Goal: Obtain resource: Download file/media

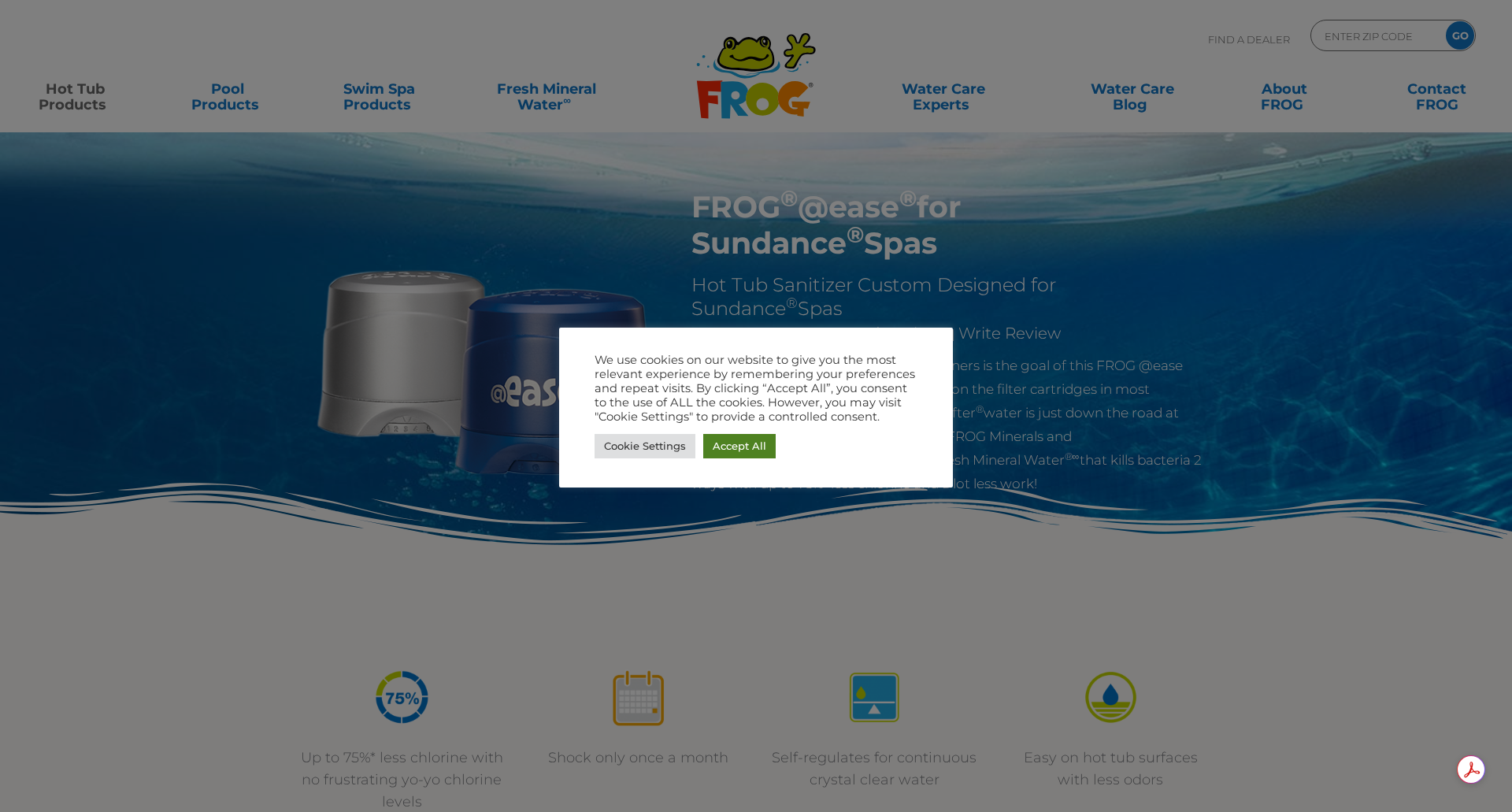
click at [747, 452] on link "Accept All" at bounding box center [740, 446] width 72 height 24
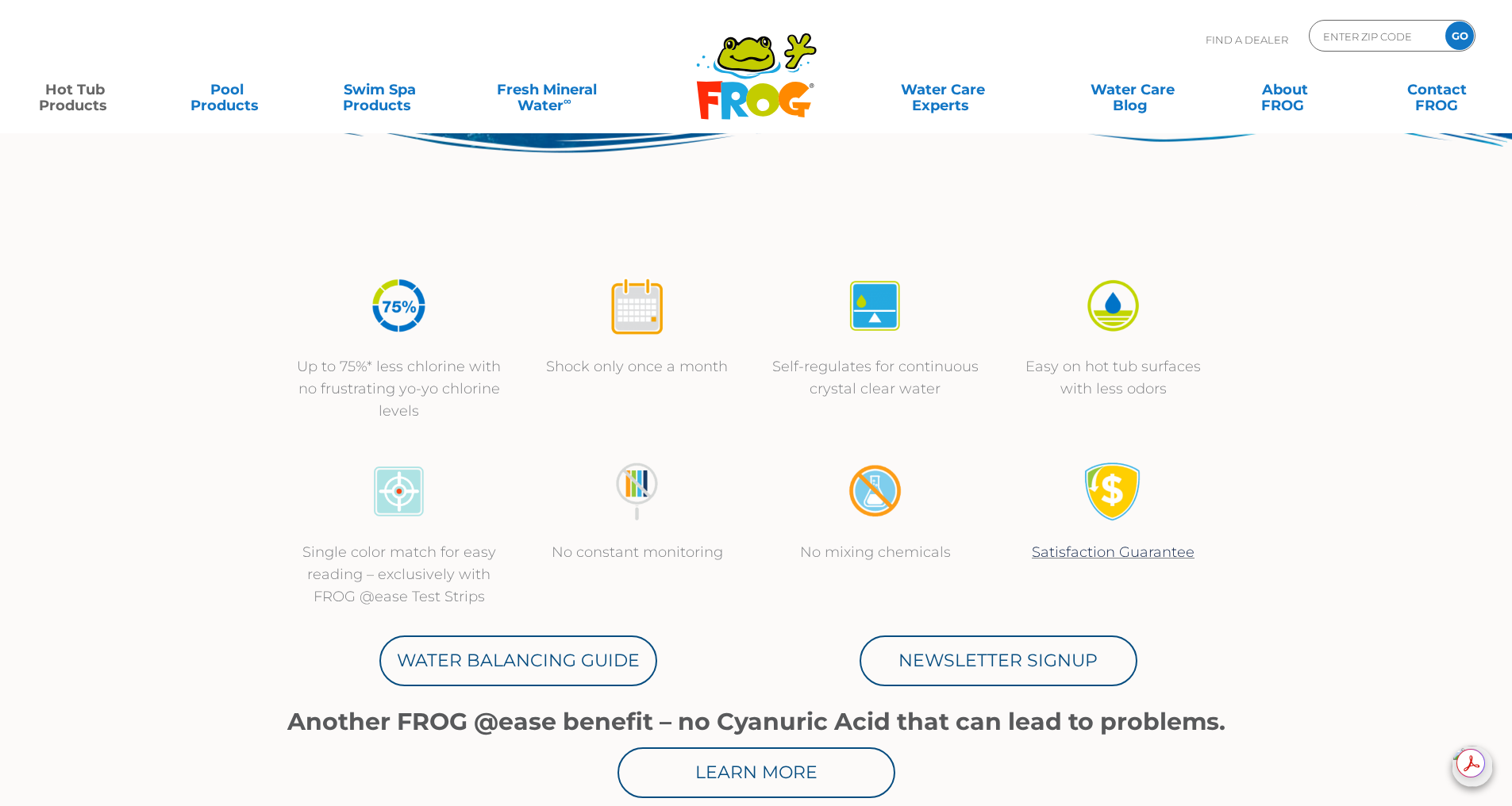
scroll to position [79, 0]
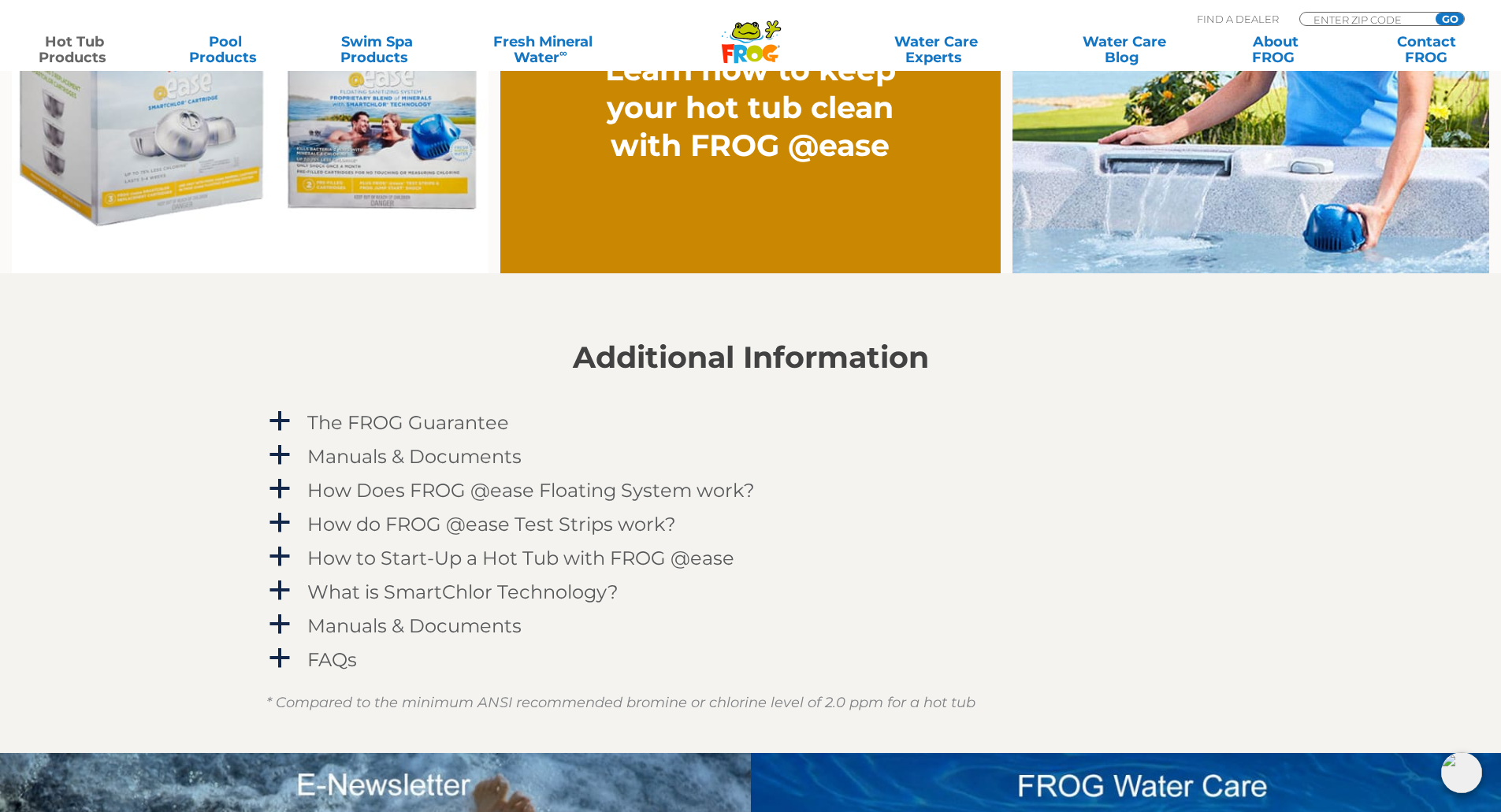
scroll to position [1417, 0]
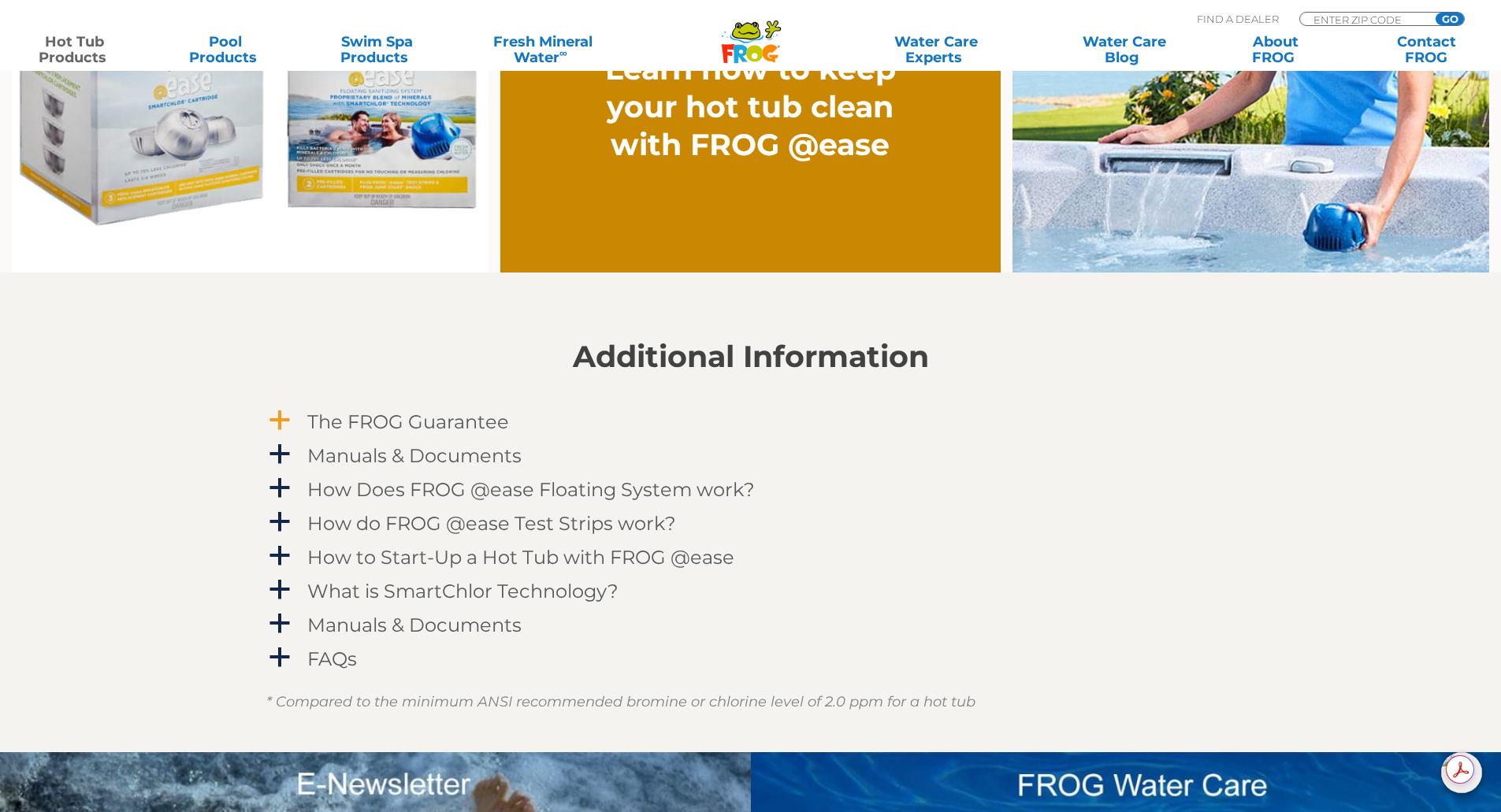
click at [278, 421] on span "a" at bounding box center [279, 420] width 23 height 23
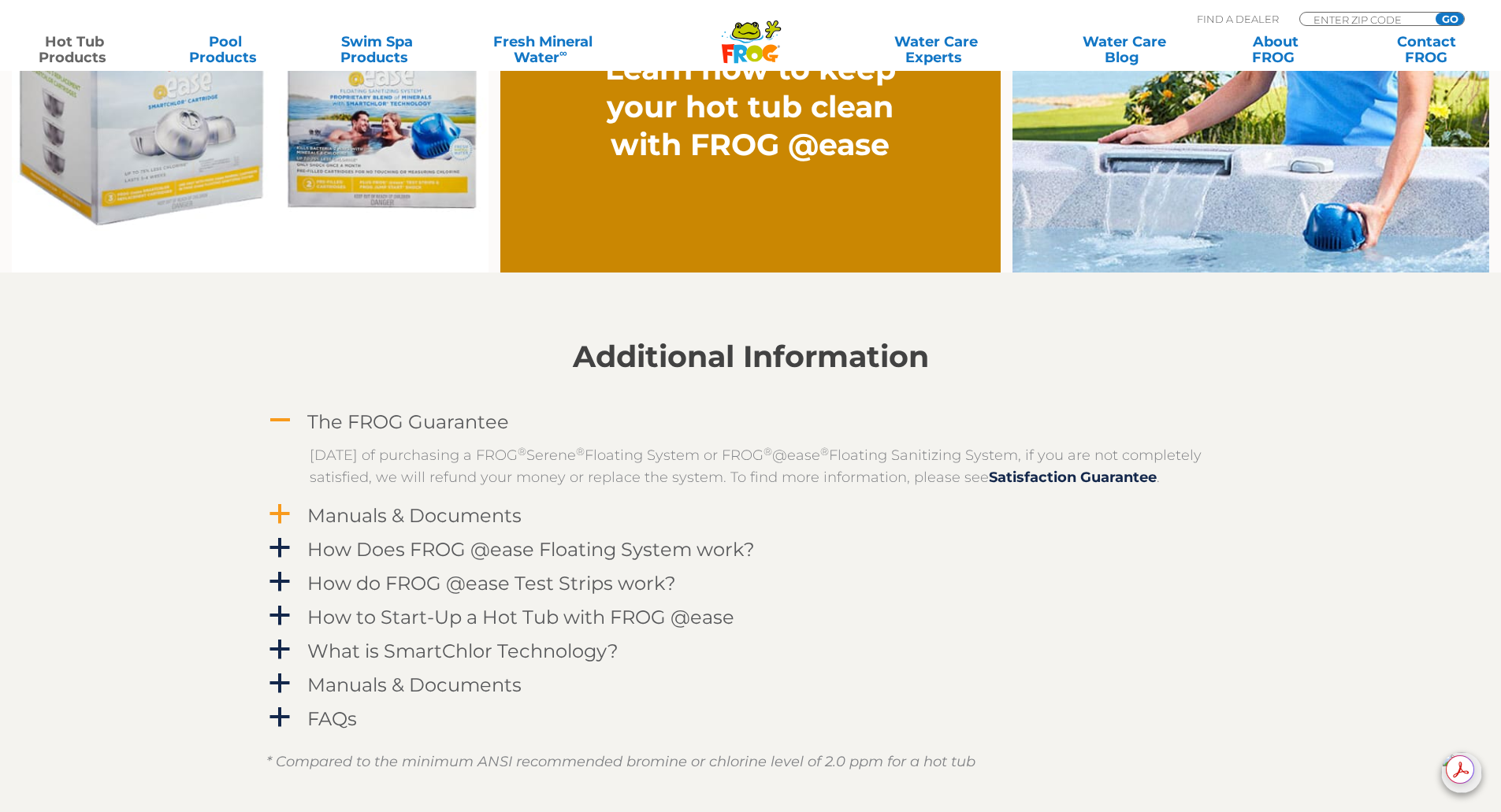
click at [278, 527] on span "a" at bounding box center [279, 514] width 23 height 23
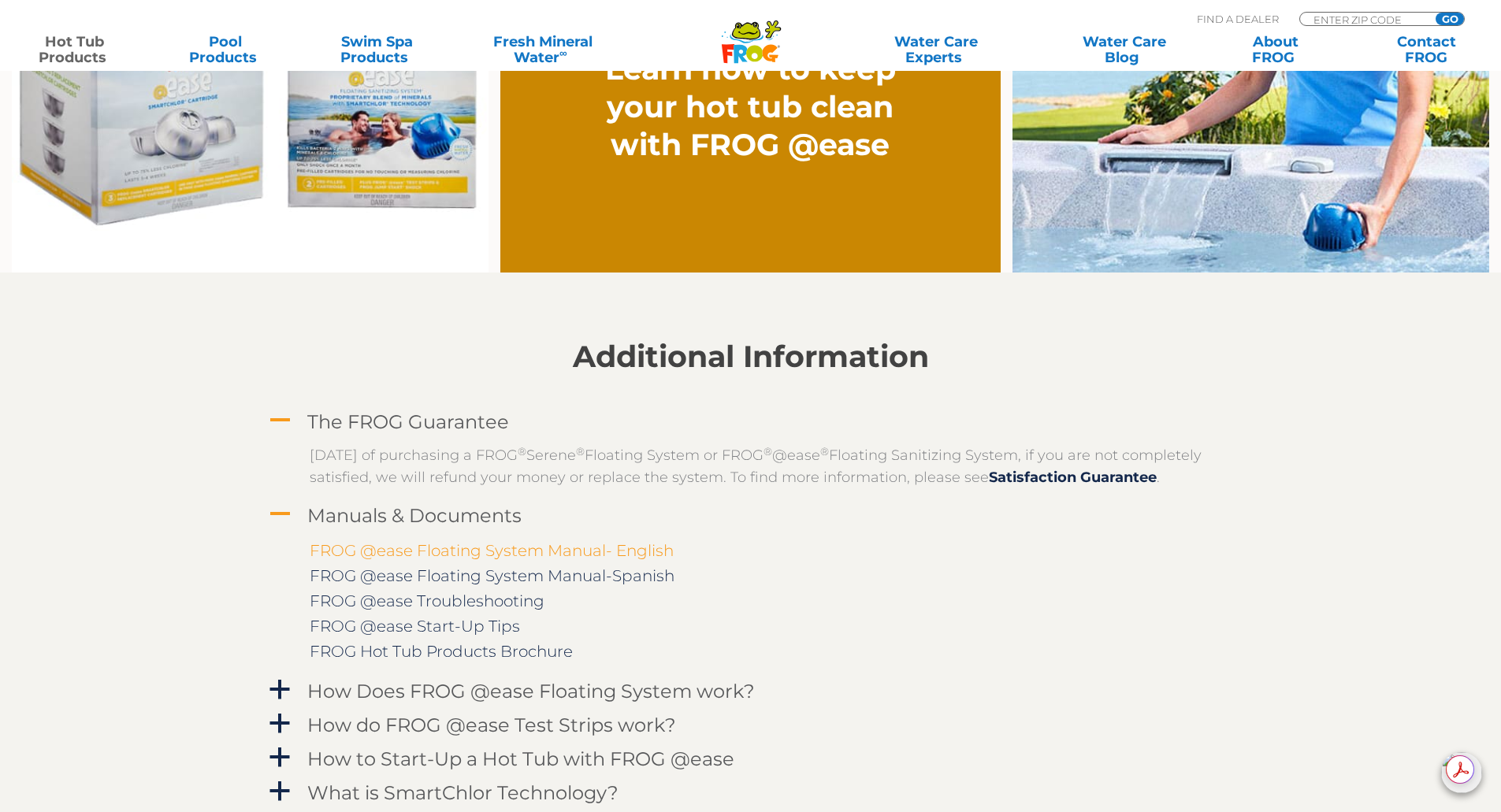
click at [600, 560] on link "FROG @ease Floating System Manual- English" at bounding box center [491, 551] width 364 height 19
